Goal: Task Accomplishment & Management: Manage account settings

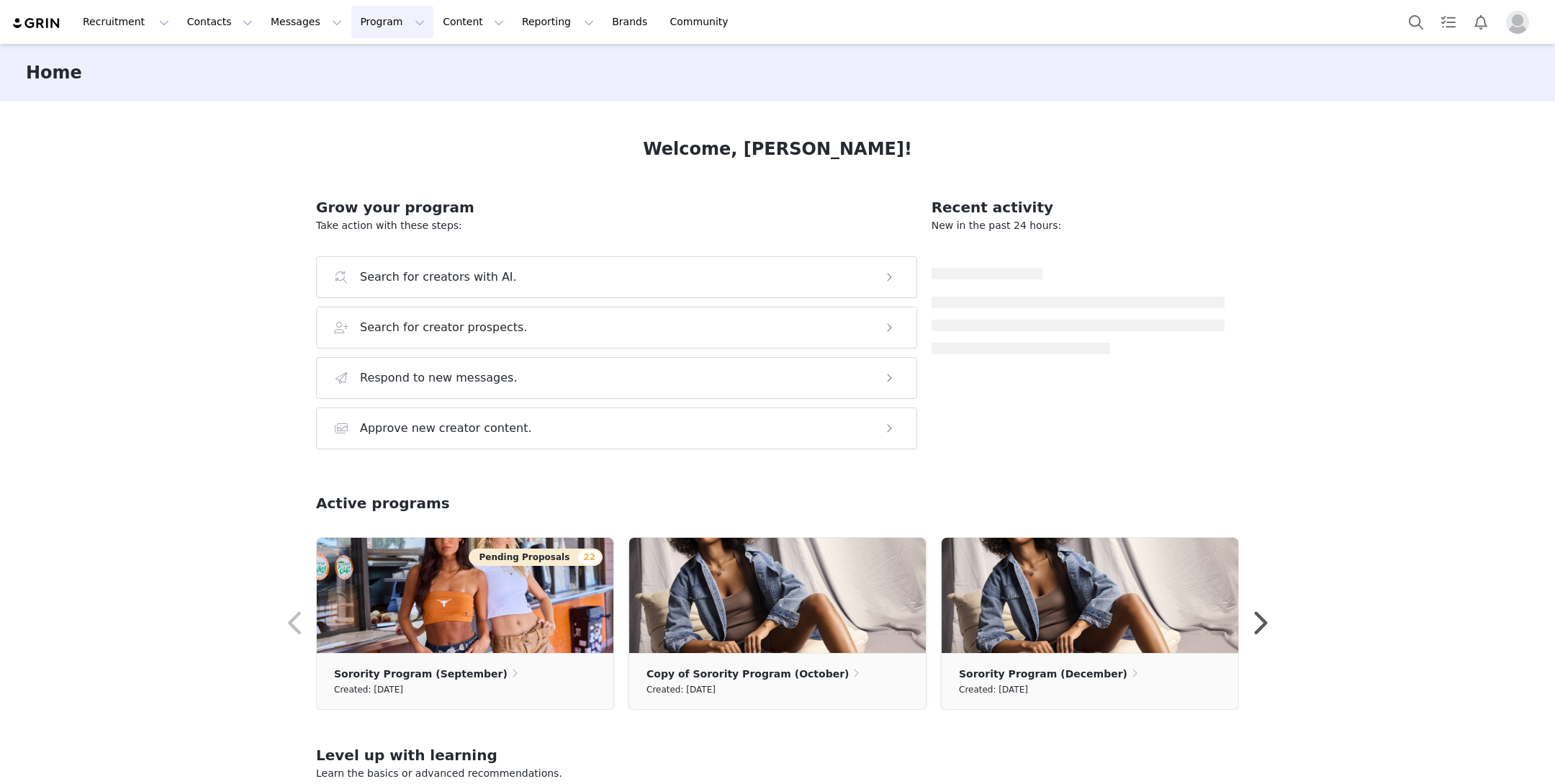
click at [375, 30] on button "Program Program" at bounding box center [393, 22] width 82 height 33
click at [370, 89] on p "Campaigns" at bounding box center [369, 90] width 56 height 15
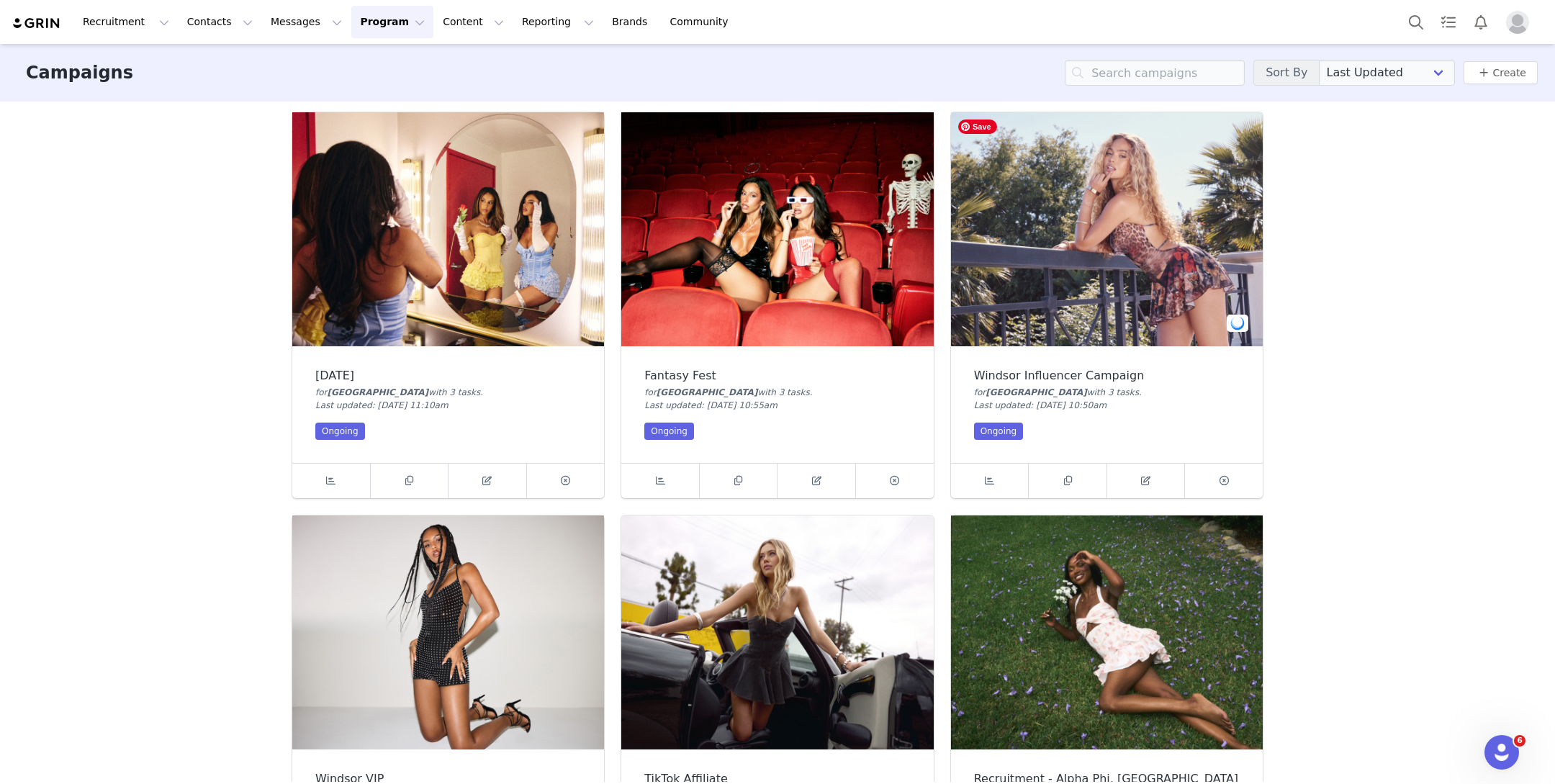
click at [1093, 268] on img at bounding box center [1107, 229] width 312 height 234
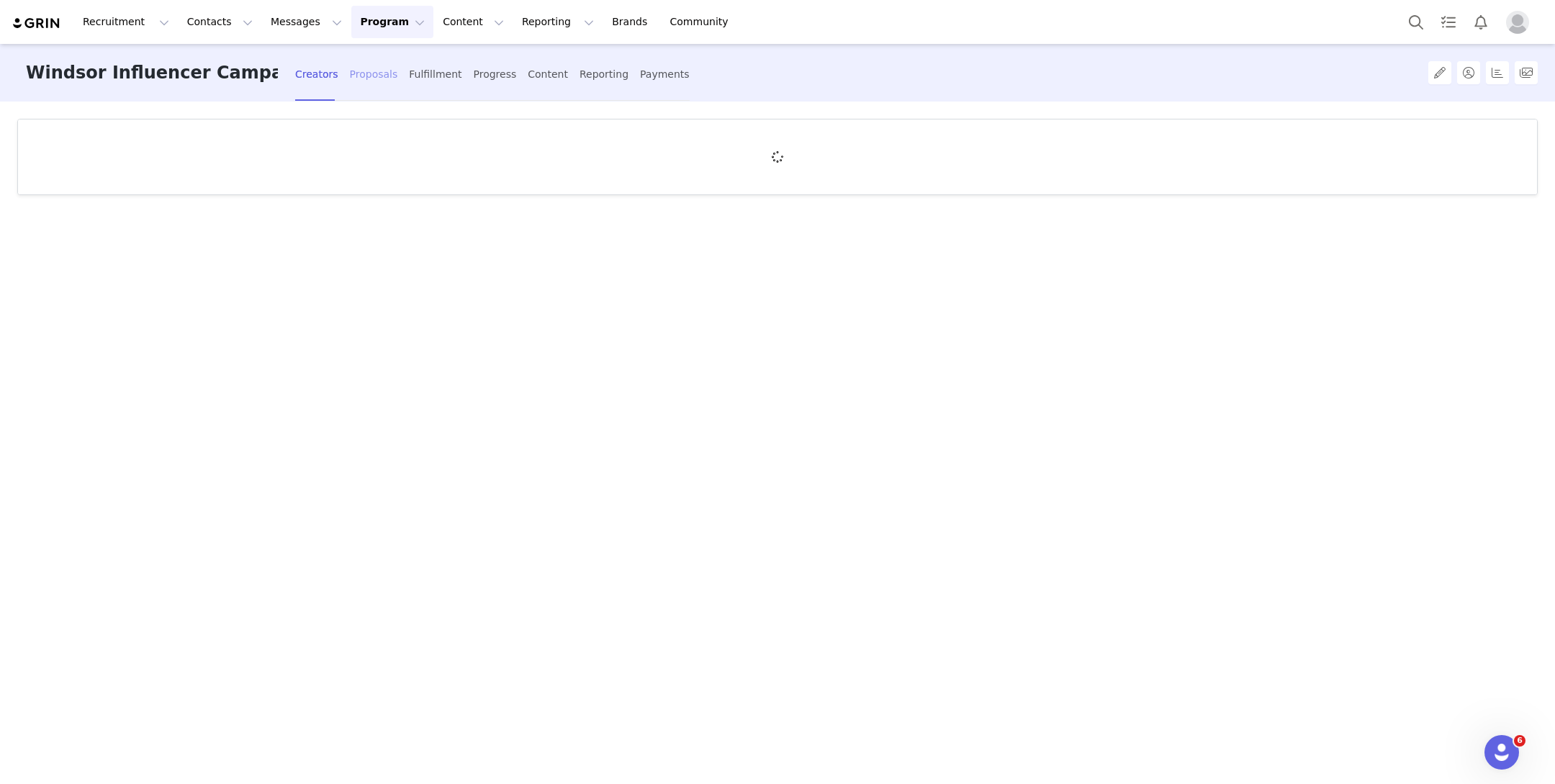
click at [350, 73] on div "Proposals" at bounding box center [374, 74] width 48 height 38
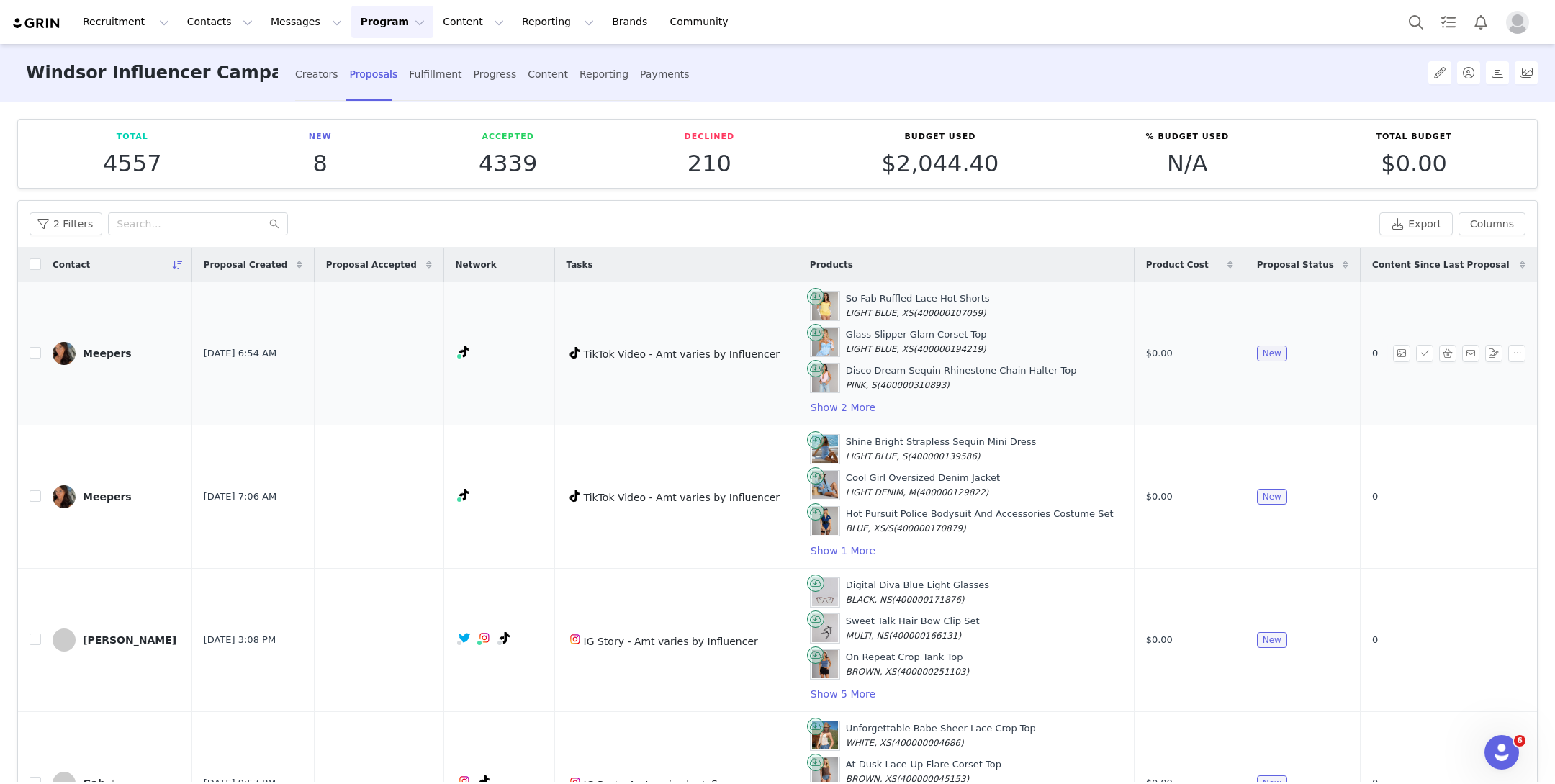
scroll to position [30, 0]
